Goal: Find contact information: Find contact information

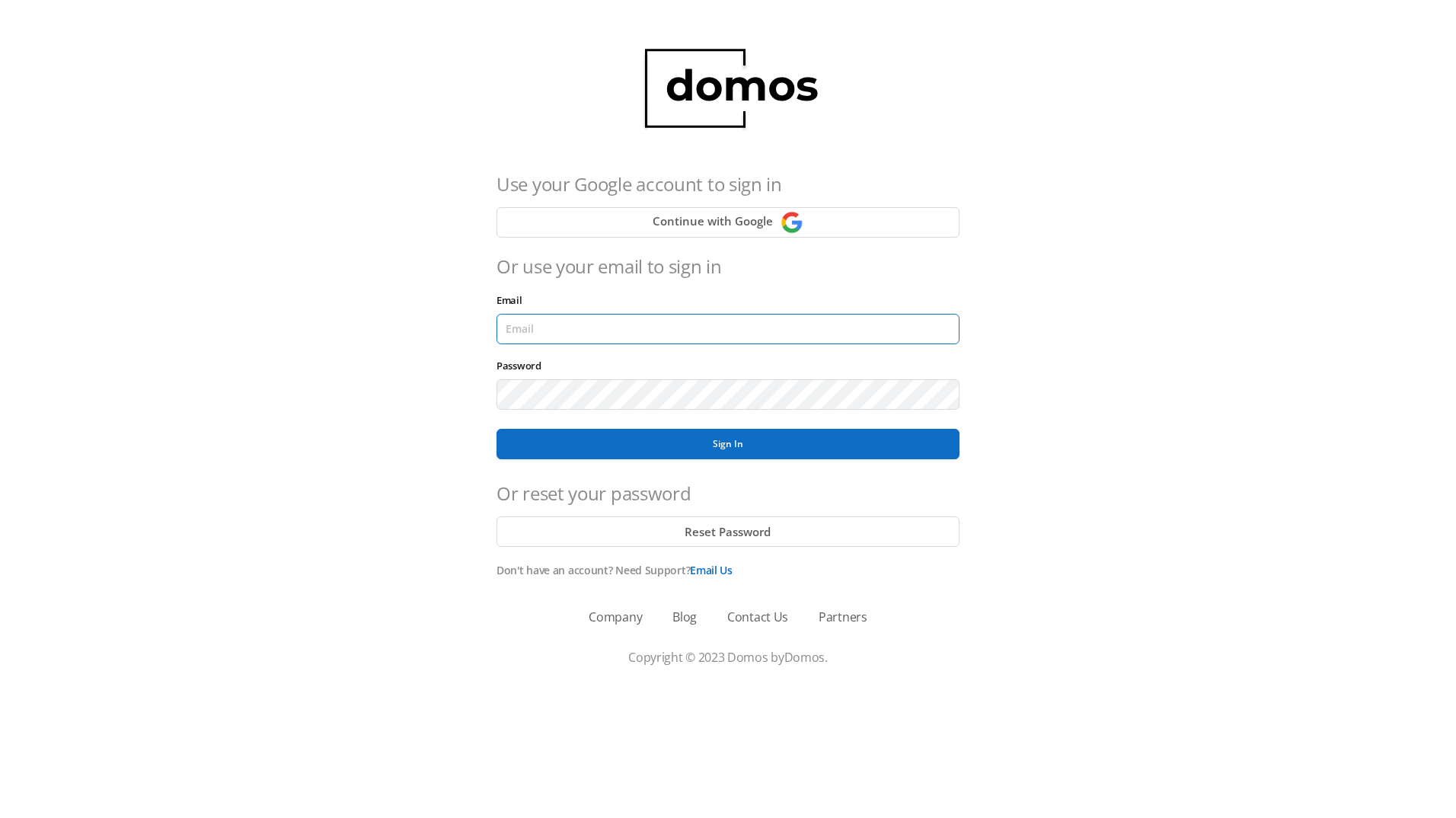
click at [564, 333] on input "Email" at bounding box center [728, 328] width 463 height 30
type input "gregory.m.dennis@gmail.com"
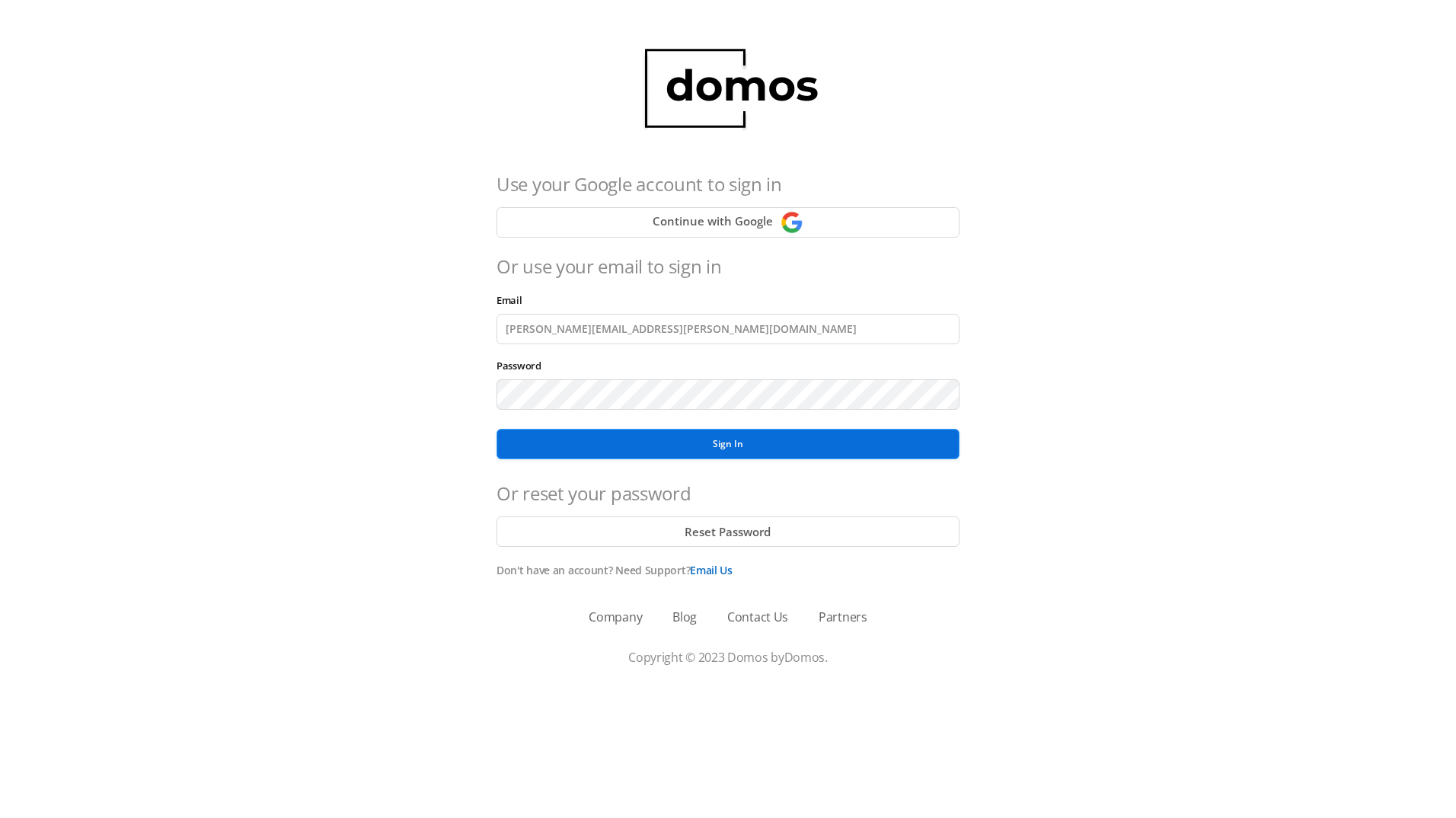
click at [562, 443] on button "Sign In" at bounding box center [728, 444] width 463 height 30
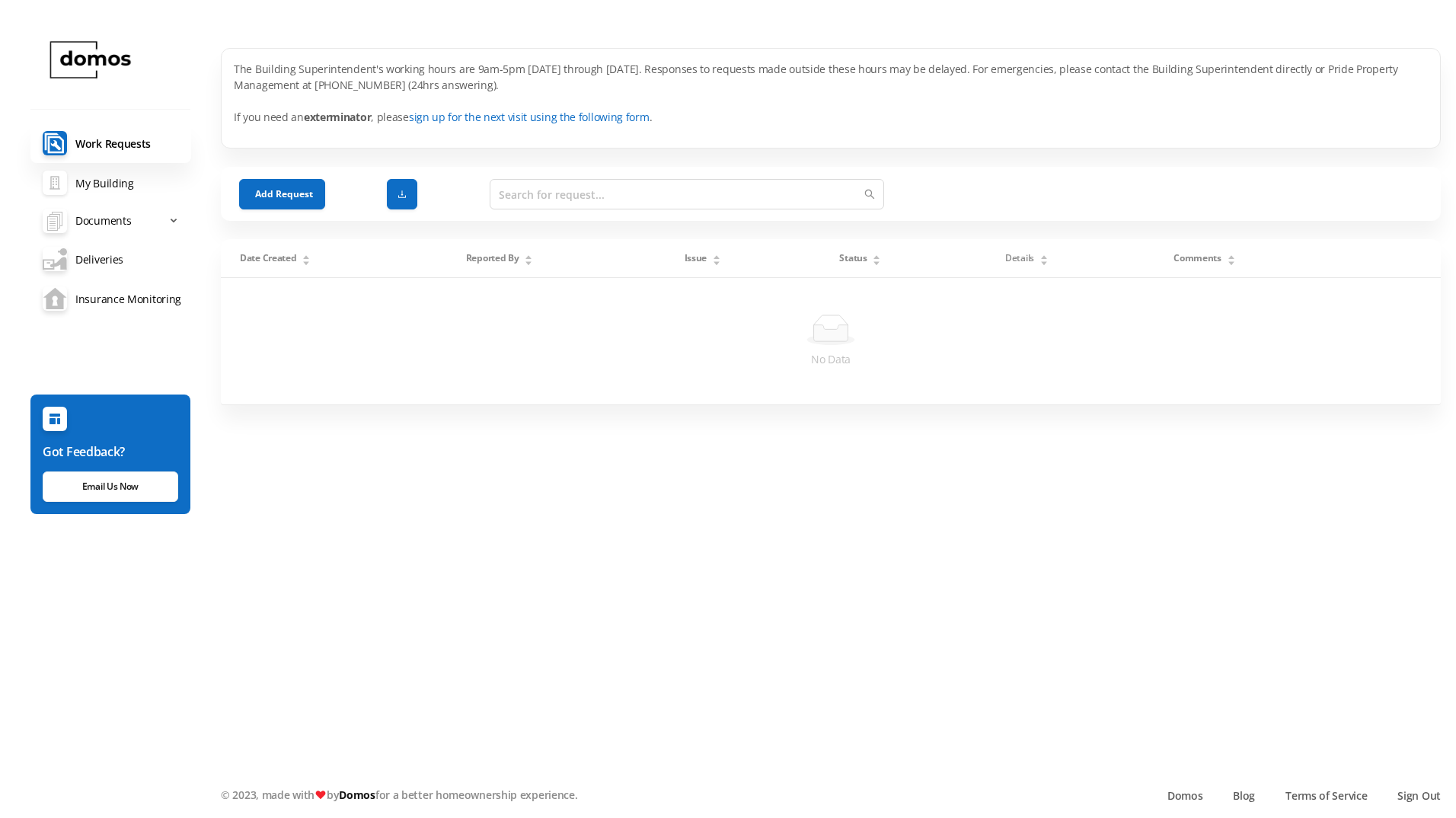
click at [93, 185] on link "My Building" at bounding box center [110, 182] width 161 height 40
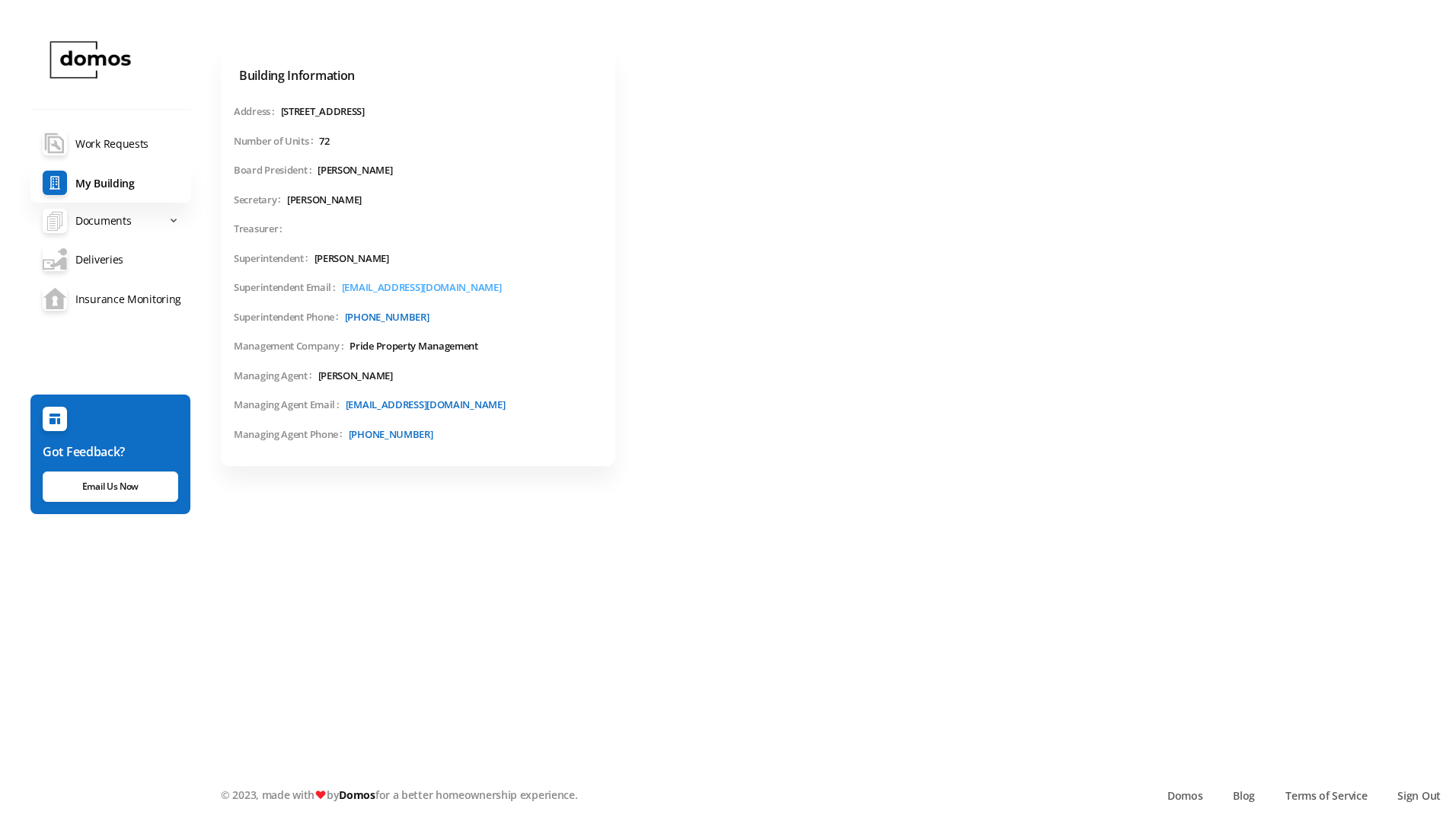
click at [411, 287] on link "super1308thave@gmail.com" at bounding box center [422, 287] width 160 height 14
drag, startPoint x: 491, startPoint y: 288, endPoint x: 345, endPoint y: 293, distance: 146.1
click at [345, 293] on td "Superintendent Email super1308thave@gmail.com" at bounding box center [418, 293] width 370 height 29
copy link "super1308thave@gmail.com"
